Goal: Task Accomplishment & Management: Complete application form

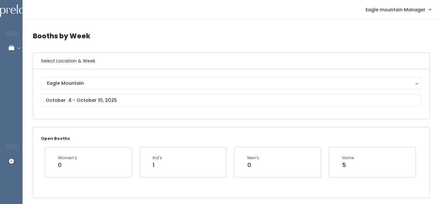
scroll to position [4, 0]
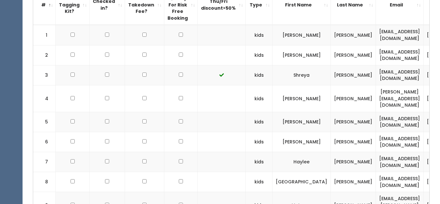
scroll to position [81, 0]
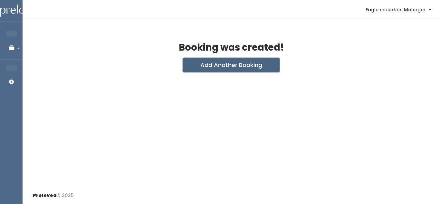
click at [216, 67] on button "Add Another Booking" at bounding box center [231, 65] width 97 height 14
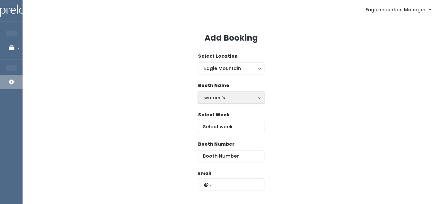
click at [223, 96] on div "women's" at bounding box center [231, 97] width 54 height 7
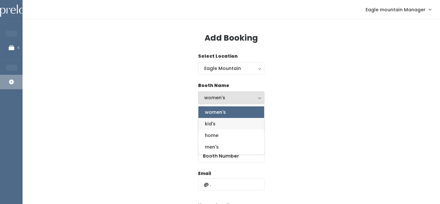
click at [215, 125] on span "kid's" at bounding box center [210, 123] width 11 height 7
select select "kids"
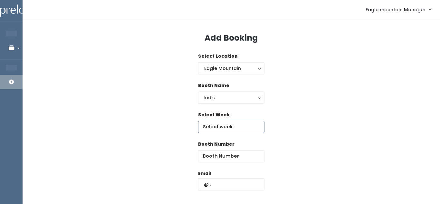
click at [215, 125] on input "text" at bounding box center [231, 127] width 66 height 12
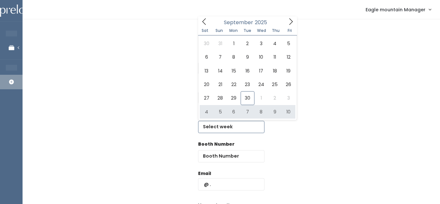
type input "October 4 to October 10"
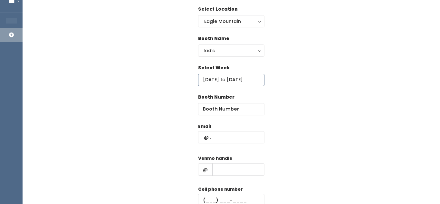
scroll to position [46, 0]
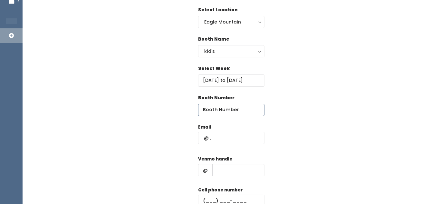
click at [233, 107] on input "number" at bounding box center [231, 110] width 66 height 12
type input "22"
click at [213, 141] on input "text" at bounding box center [231, 138] width 66 height 12
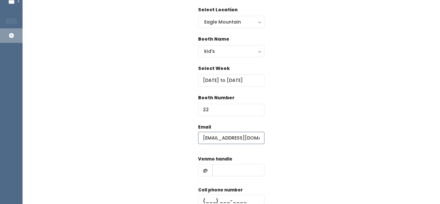
type input "LeCates801@gmail.com"
click at [229, 171] on input "text" at bounding box center [238, 170] width 52 height 12
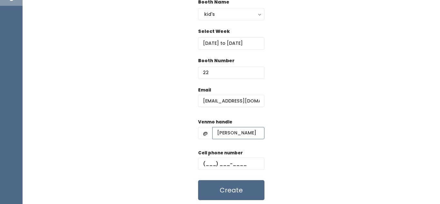
scroll to position [86, 0]
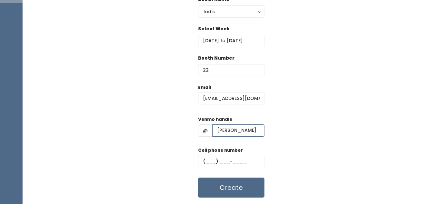
type input "Melodie-Broos"
click at [226, 161] on input "text" at bounding box center [231, 161] width 66 height 12
type input "[PHONE_NUMBER]"
click at [232, 183] on button "Create" at bounding box center [231, 187] width 66 height 20
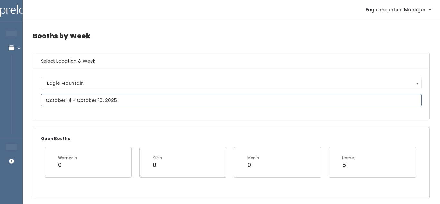
click at [188, 104] on input "text" at bounding box center [231, 100] width 381 height 12
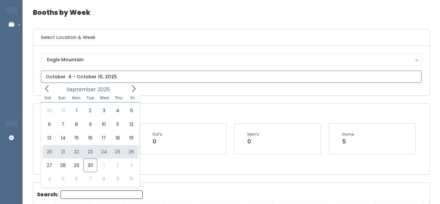
scroll to position [24, 0]
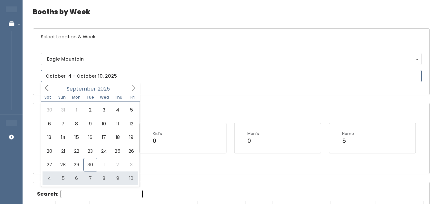
type input "October 4 to October 10"
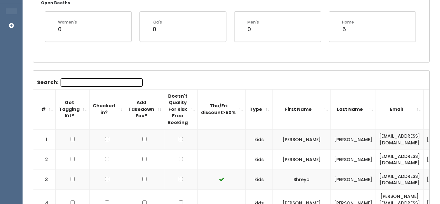
scroll to position [141, 0]
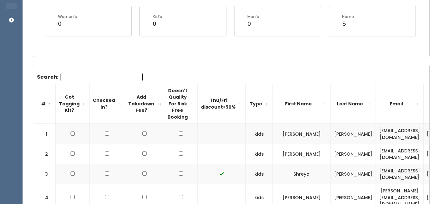
click at [135, 81] on input "Search:" at bounding box center [102, 77] width 82 height 8
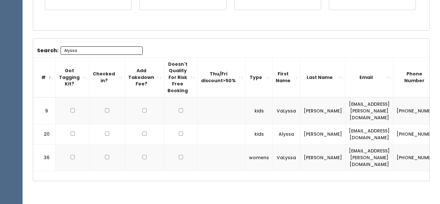
scroll to position [0, 59]
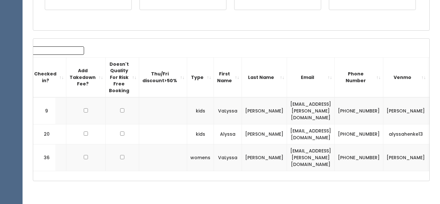
type input "Alyssa"
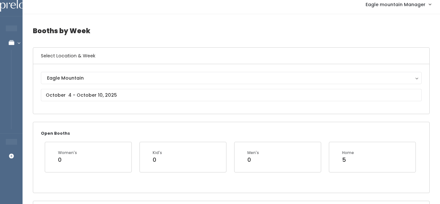
scroll to position [6, 0]
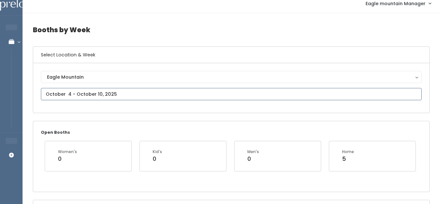
click at [103, 95] on input "text" at bounding box center [231, 94] width 381 height 12
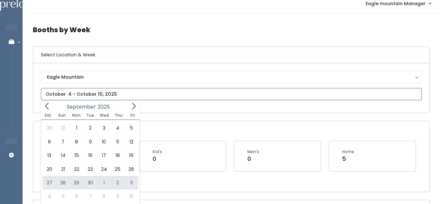
type input "[DATE] to [DATE]"
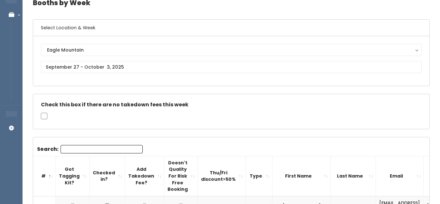
scroll to position [42, 0]
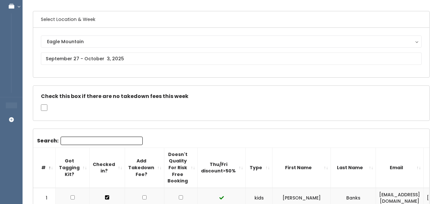
click at [73, 139] on input "Search:" at bounding box center [102, 141] width 82 height 8
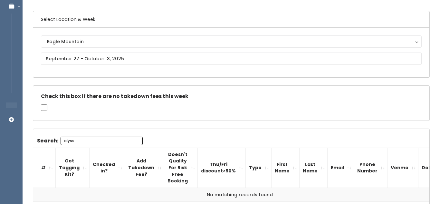
type input "alyssa"
click at [138, 141] on input "alyssa" at bounding box center [102, 141] width 82 height 8
click at [135, 139] on input "alyssa" at bounding box center [102, 141] width 82 height 8
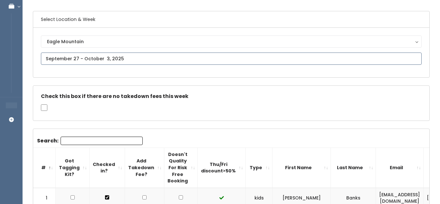
click at [102, 56] on input "text" at bounding box center [231, 58] width 381 height 12
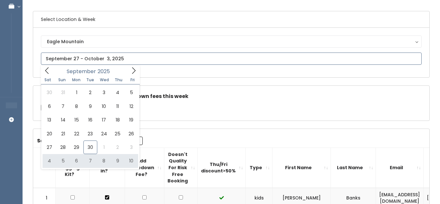
type input "October 4 to October 10"
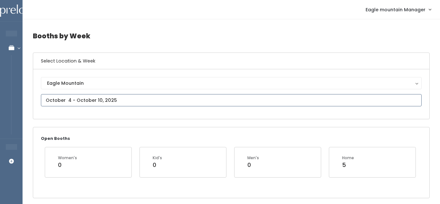
click at [71, 98] on input "text" at bounding box center [231, 100] width 381 height 12
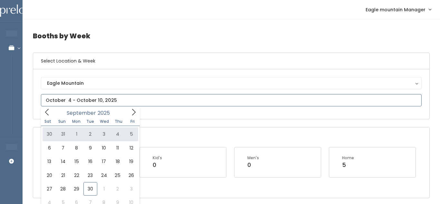
click at [132, 115] on icon at bounding box center [133, 112] width 7 height 7
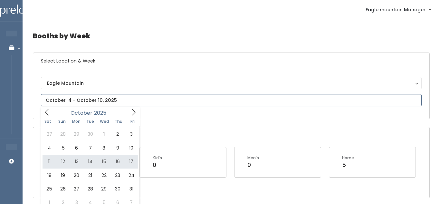
type input "October 11 to October 17"
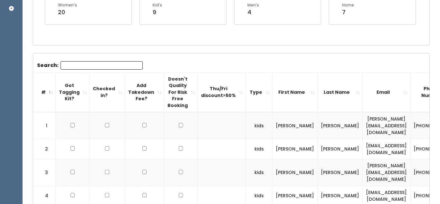
scroll to position [165, 0]
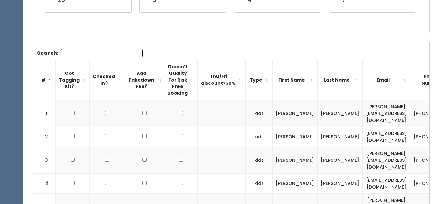
click at [100, 51] on input "Search:" at bounding box center [102, 53] width 82 height 8
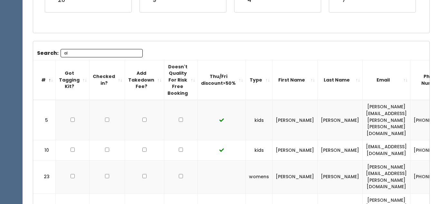
type input "a"
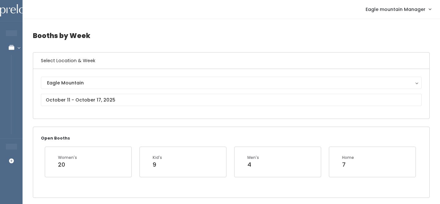
scroll to position [0, 0]
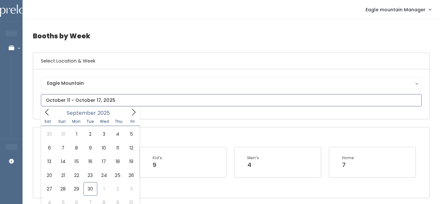
click at [87, 105] on input "text" at bounding box center [231, 100] width 381 height 12
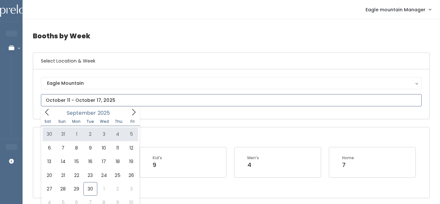
click at [135, 112] on icon at bounding box center [133, 112] width 7 height 7
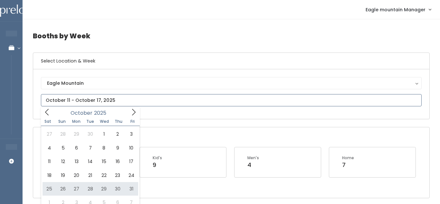
type input "[DATE] to [DATE]"
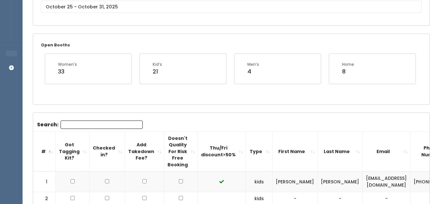
scroll to position [104, 0]
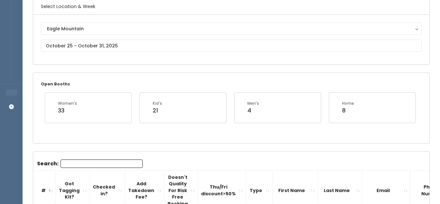
scroll to position [60, 0]
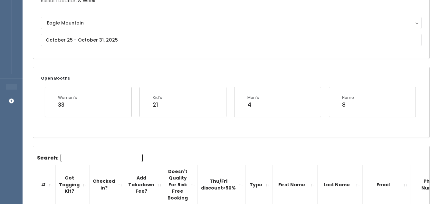
click at [131, 158] on input "Search:" at bounding box center [102, 158] width 82 height 8
type input "A"
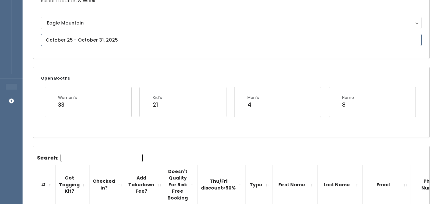
click at [106, 40] on input "text" at bounding box center [231, 40] width 381 height 12
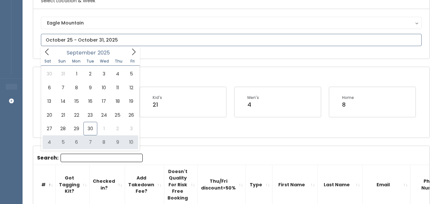
type input "[DATE] to [DATE]"
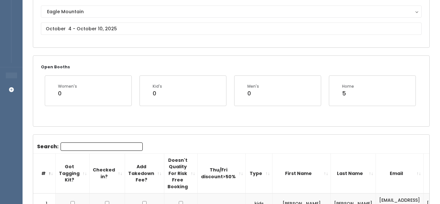
scroll to position [71, 0]
click at [100, 147] on input "Search:" at bounding box center [102, 147] width 82 height 8
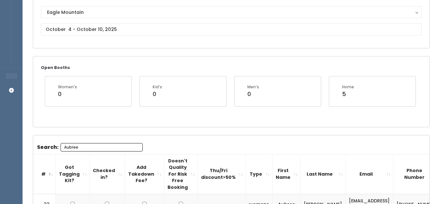
scroll to position [130, 0]
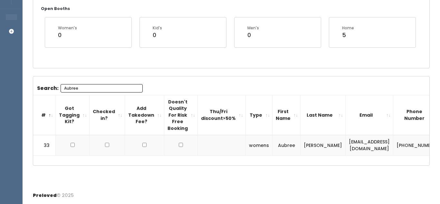
type input "Aubree"
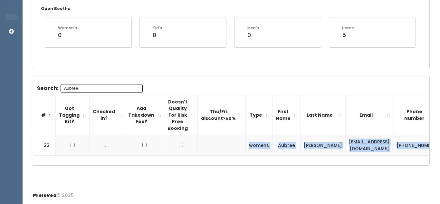
drag, startPoint x: 240, startPoint y: 146, endPoint x: 418, endPoint y: 148, distance: 177.8
click at [418, 148] on tr "33 womens [PERSON_NAME] [EMAIL_ADDRESS][DOMAIN_NAME] [PHONE_NUMBER] [PERSON_NAM…" at bounding box center [274, 145] width 482 height 20
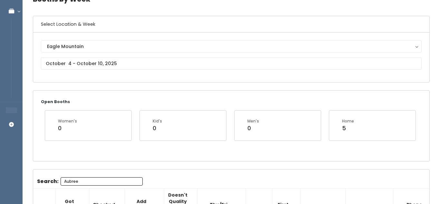
scroll to position [35, 0]
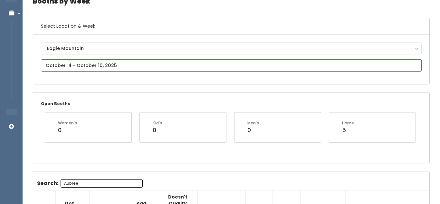
click at [207, 63] on input "text" at bounding box center [231, 65] width 381 height 12
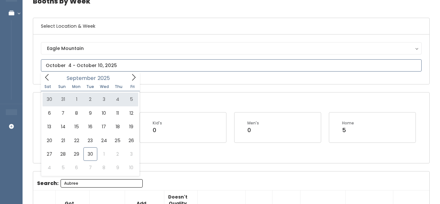
click at [136, 80] on icon at bounding box center [133, 77] width 7 height 7
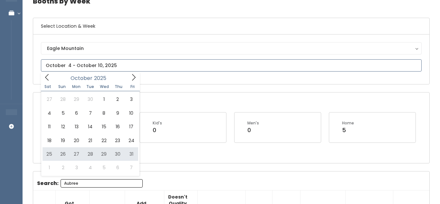
type input "[DATE] to [DATE]"
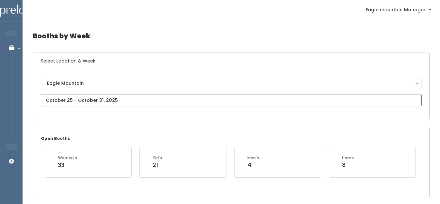
click at [112, 100] on input "text" at bounding box center [231, 100] width 381 height 12
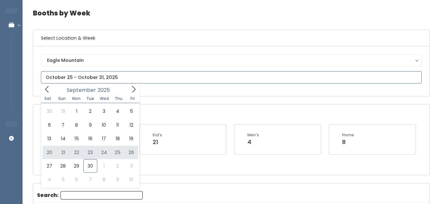
scroll to position [24, 0]
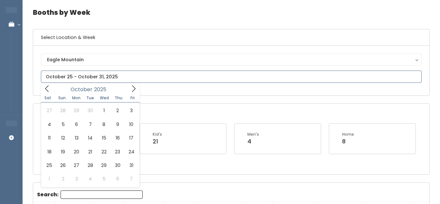
click at [134, 85] on icon at bounding box center [133, 88] width 7 height 7
type input "October 4 to October 10"
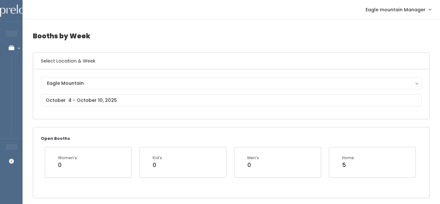
scroll to position [89, 0]
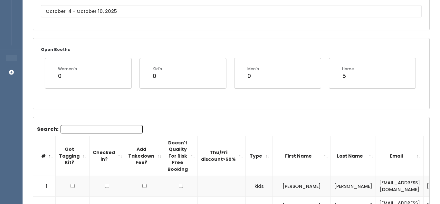
click at [113, 131] on input "Search:" at bounding box center [102, 129] width 82 height 8
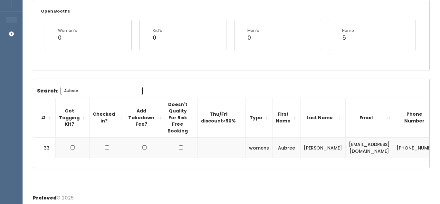
scroll to position [130, 0]
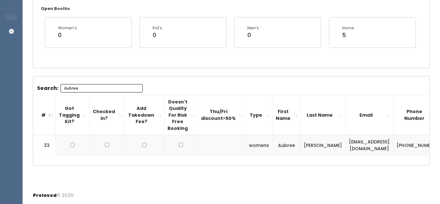
type input "Aubree"
drag, startPoint x: 322, startPoint y: 145, endPoint x: 391, endPoint y: 146, distance: 68.9
click at [391, 146] on td "[EMAIL_ADDRESS][DOMAIN_NAME]" at bounding box center [370, 145] width 48 height 20
copy td "[EMAIL_ADDRESS][DOMAIN_NAME]"
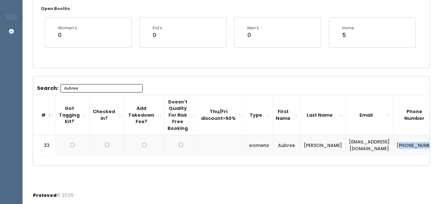
drag, startPoint x: 397, startPoint y: 142, endPoint x: 415, endPoint y: 148, distance: 18.7
click at [415, 148] on td "[PHONE_NUMBER]" at bounding box center [417, 145] width 49 height 20
copy td "307) 707-2869"
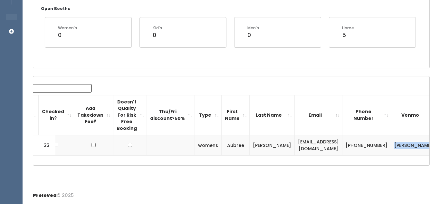
drag, startPoint x: 380, startPoint y: 139, endPoint x: 400, endPoint y: 153, distance: 24.3
click at [400, 153] on td "[PERSON_NAME]" at bounding box center [413, 145] width 45 height 20
copy td "[PERSON_NAME]"
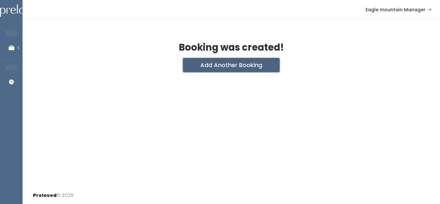
click at [214, 68] on button "Add Another Booking" at bounding box center [231, 65] width 97 height 14
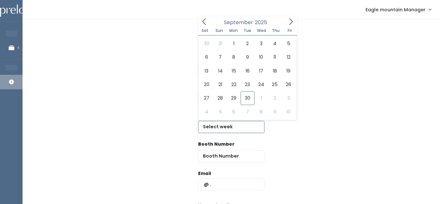
click at [228, 128] on input "text" at bounding box center [231, 127] width 66 height 12
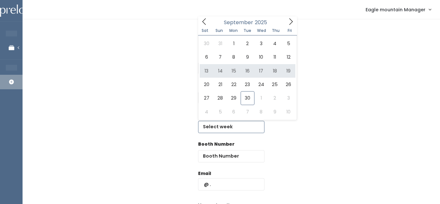
click at [291, 21] on icon at bounding box center [290, 21] width 7 height 7
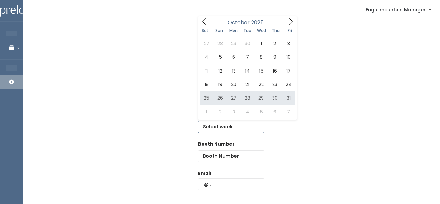
type input "[DATE] to [DATE]"
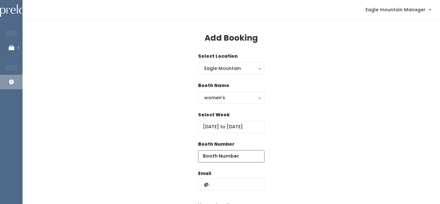
click at [220, 158] on input "number" at bounding box center [231, 156] width 66 height 12
type input "33"
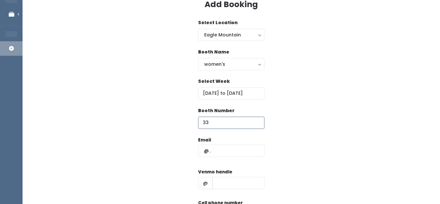
scroll to position [37, 0]
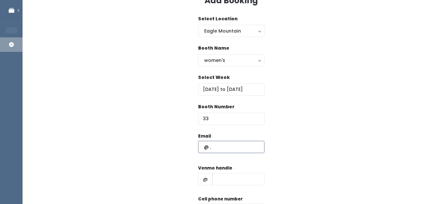
click at [220, 143] on input "text" at bounding box center [231, 147] width 66 height 12
paste input "[EMAIL_ADDRESS][DOMAIN_NAME]"
type input "[EMAIL_ADDRESS][DOMAIN_NAME]"
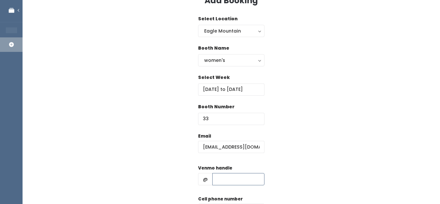
click at [217, 173] on input "text" at bounding box center [238, 179] width 52 height 12
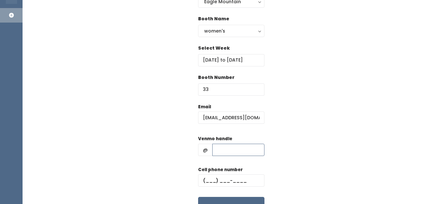
scroll to position [68, 0]
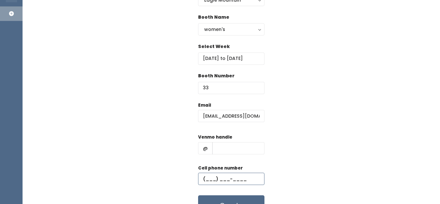
click at [216, 176] on input "text" at bounding box center [231, 179] width 66 height 12
paste input "[PHONE_NUMBER]"
type input "[PHONE_NUMBER]"
click at [223, 146] on input "text" at bounding box center [238, 148] width 52 height 12
paste input "[PERSON_NAME]"
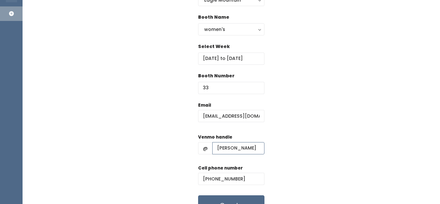
click at [264, 152] on input "[PERSON_NAME]" at bounding box center [238, 148] width 52 height 12
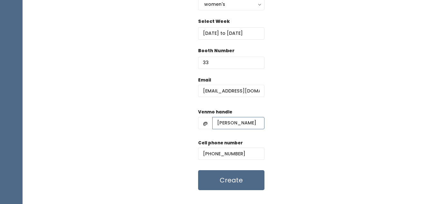
scroll to position [95, 0]
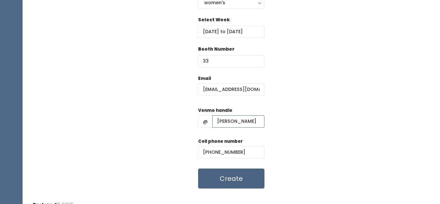
type input "[PERSON_NAME]"
click at [235, 181] on button "Create" at bounding box center [231, 178] width 66 height 20
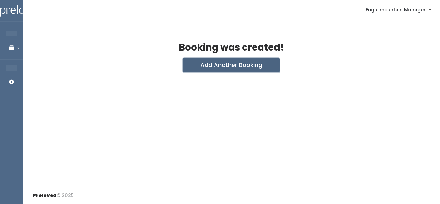
click at [223, 62] on button "Add Another Booking" at bounding box center [231, 65] width 97 height 14
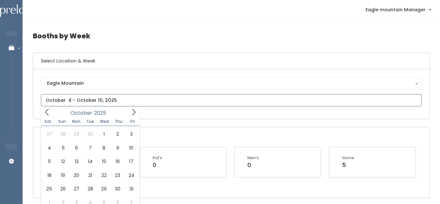
click at [133, 114] on icon at bounding box center [133, 112] width 7 height 7
type input "October 25 to October 31"
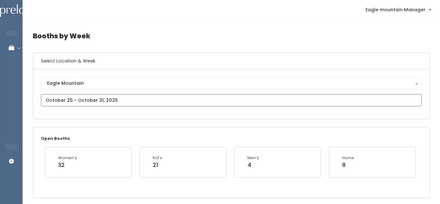
click at [197, 101] on input "text" at bounding box center [231, 100] width 381 height 12
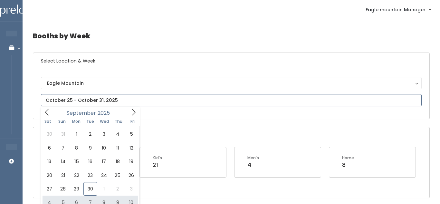
type input "[DATE] to [DATE]"
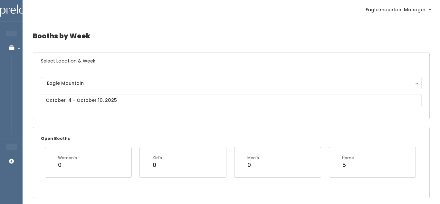
scroll to position [76, 0]
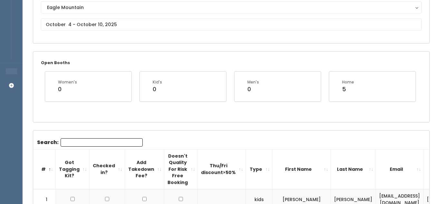
click at [92, 140] on input "Search:" at bounding box center [102, 142] width 82 height 8
click at [92, 140] on input "Au" at bounding box center [102, 142] width 82 height 8
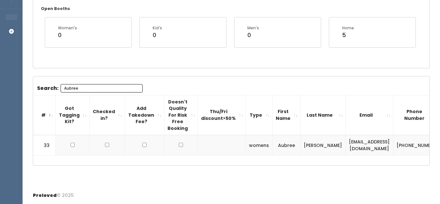
scroll to position [0, 51]
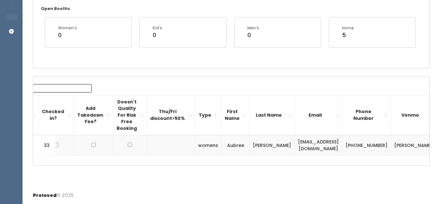
type input "Aubree"
click at [440, 144] on span "button" at bounding box center [447, 145] width 3 height 4
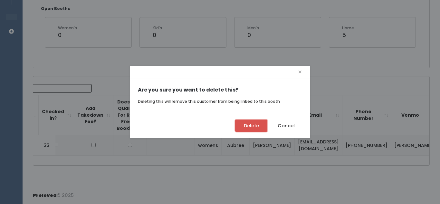
click at [243, 128] on button "Delete" at bounding box center [251, 125] width 32 height 12
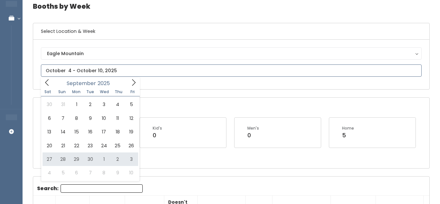
scroll to position [30, 0]
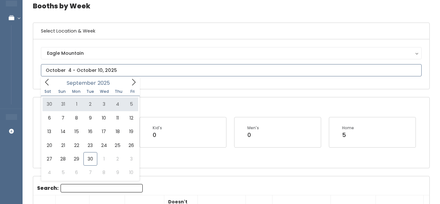
click at [135, 83] on icon at bounding box center [133, 82] width 7 height 7
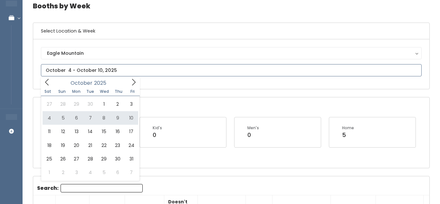
type input "[DATE] to [DATE]"
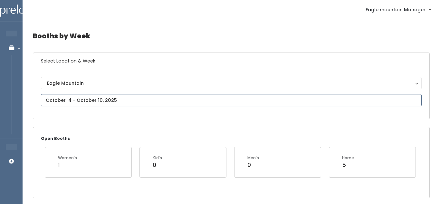
click at [143, 101] on input "text" at bounding box center [231, 100] width 381 height 12
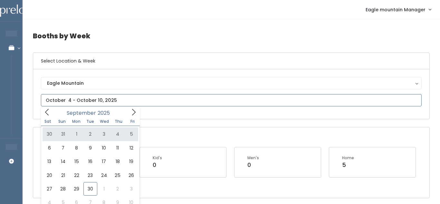
click at [131, 109] on icon at bounding box center [133, 112] width 7 height 7
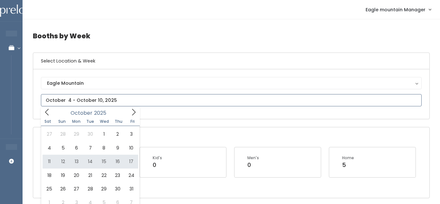
type input "[DATE] to [DATE]"
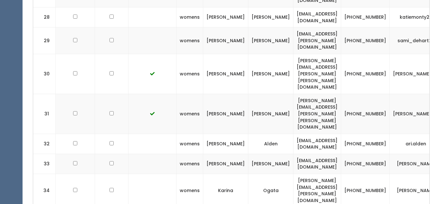
scroll to position [0, 76]
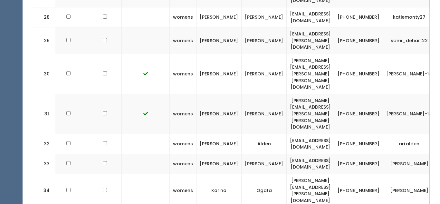
drag, startPoint x: 247, startPoint y: 90, endPoint x: 322, endPoint y: 98, distance: 75.2
copy td "[EMAIL_ADDRESS][DOMAIN_NAME]"
drag, startPoint x: 370, startPoint y: 87, endPoint x: 392, endPoint y: 96, distance: 23.4
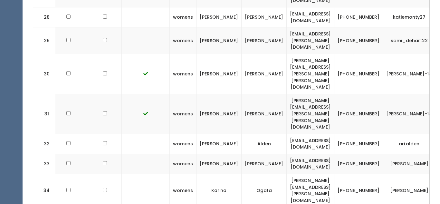
copy td "[PERSON_NAME]"
drag, startPoint x: 248, startPoint y: 92, endPoint x: 326, endPoint y: 94, distance: 77.6
copy td "[EMAIL_ADDRESS][DOMAIN_NAME]"
drag, startPoint x: 332, startPoint y: 87, endPoint x: 353, endPoint y: 97, distance: 22.6
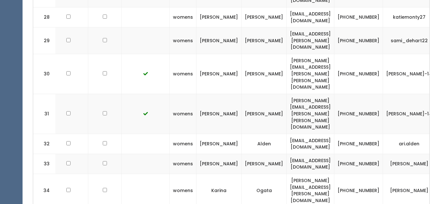
copy td "801) 360-0410"
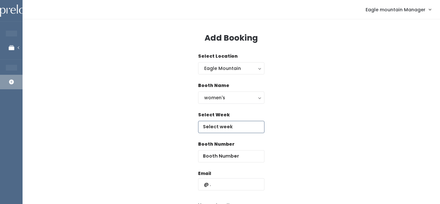
click at [215, 125] on input "text" at bounding box center [231, 127] width 66 height 12
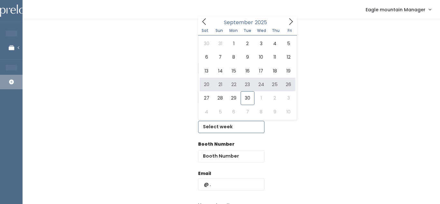
click at [291, 19] on icon at bounding box center [290, 21] width 7 height 7
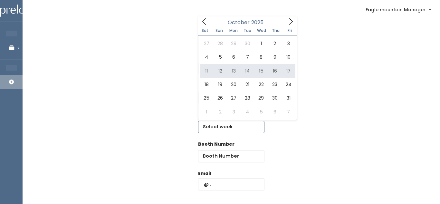
type input "[DATE] to [DATE]"
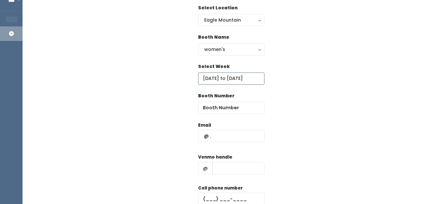
scroll to position [57, 0]
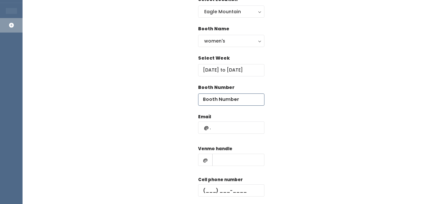
click at [228, 96] on input "number" at bounding box center [231, 99] width 66 height 12
type input "45"
click at [213, 141] on form "Email Venmo handle @ Cell phone number Create" at bounding box center [231, 170] width 66 height 114
click at [220, 126] on input "text" at bounding box center [231, 127] width 66 height 12
click at [220, 161] on input "text" at bounding box center [238, 160] width 52 height 12
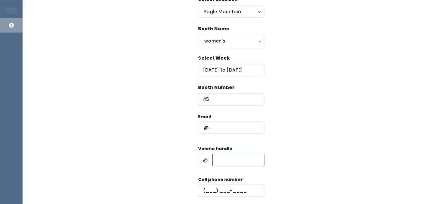
paste input "[PERSON_NAME]"
type input "[PERSON_NAME]"
click at [226, 125] on input "text" at bounding box center [231, 127] width 66 height 12
paste input "[EMAIL_ADDRESS][DOMAIN_NAME]"
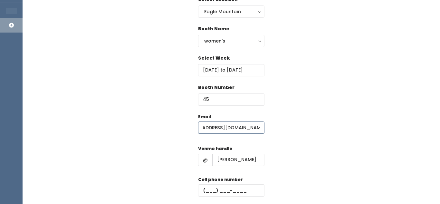
type input "[EMAIL_ADDRESS][DOMAIN_NAME]"
click at [245, 147] on div "Venmo handle @ [PERSON_NAME]" at bounding box center [231, 158] width 66 height 26
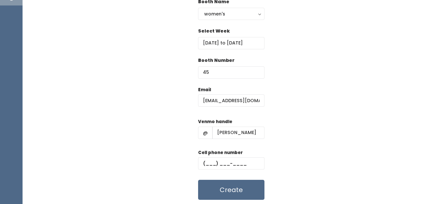
scroll to position [104, 0]
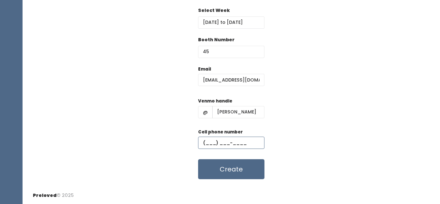
click at [222, 137] on input "text" at bounding box center [231, 143] width 66 height 12
paste input "(801) 360-0410"
type input "(801) 360-0410"
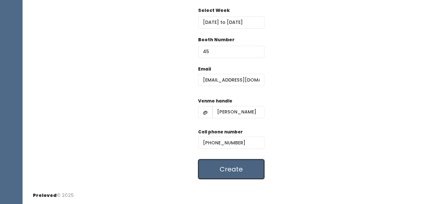
click at [231, 174] on button "Create" at bounding box center [231, 169] width 66 height 20
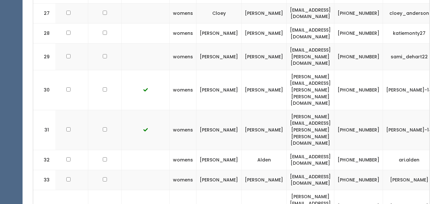
scroll to position [807, 0]
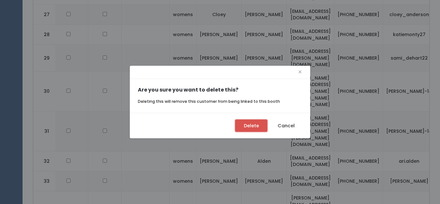
click at [250, 123] on button "Delete" at bounding box center [251, 125] width 32 height 12
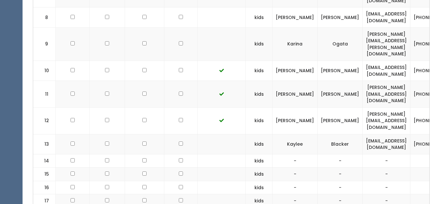
scroll to position [431, 0]
